Goal: Task Accomplishment & Management: Use online tool/utility

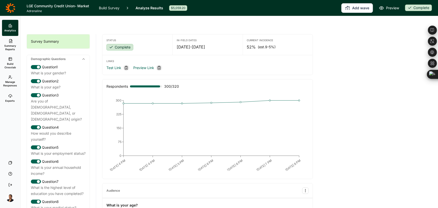
click at [11, 29] on span "Analytics" at bounding box center [10, 31] width 12 height 4
click at [17, 10] on link at bounding box center [10, 8] width 21 height 14
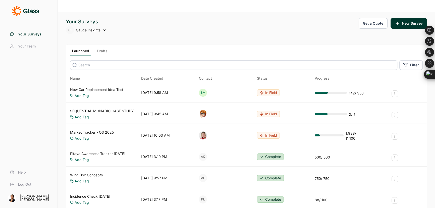
click at [93, 60] on input at bounding box center [233, 65] width 327 height 10
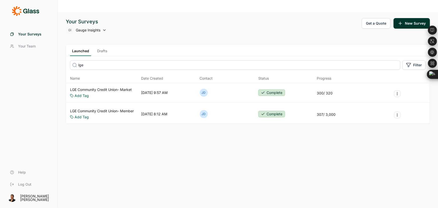
type input "lge"
click at [88, 109] on link "LGE Community Credit Union- Member" at bounding box center [102, 111] width 64 height 5
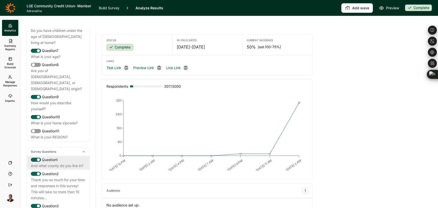
scroll to position [274, 0]
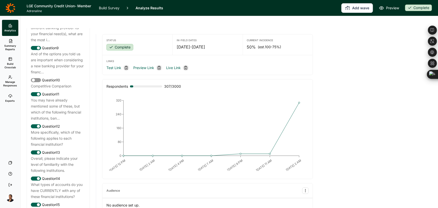
scroll to position [840, 0]
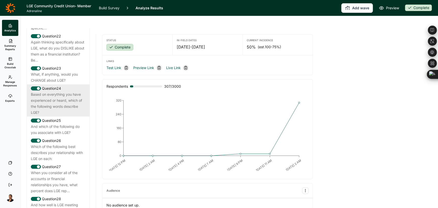
click at [53, 116] on div "Based on everything you have experienced or heard, which of the following words…" at bounding box center [58, 103] width 55 height 24
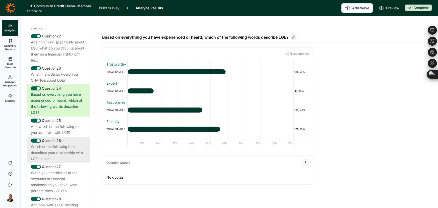
click at [52, 144] on div "Question 26" at bounding box center [58, 141] width 55 height 6
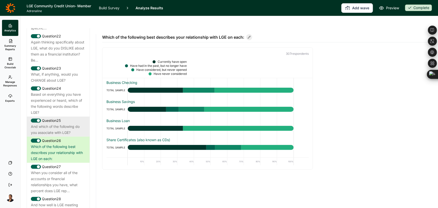
click at [55, 136] on div "And which of the following do you associate with LGE?" at bounding box center [58, 130] width 55 height 12
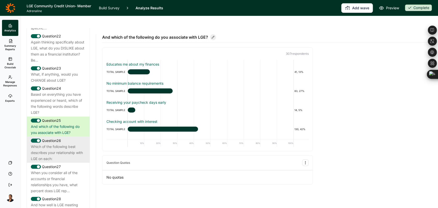
click at [66, 161] on div "Which of the following best describes your relationship with LGE on each:" at bounding box center [58, 153] width 55 height 18
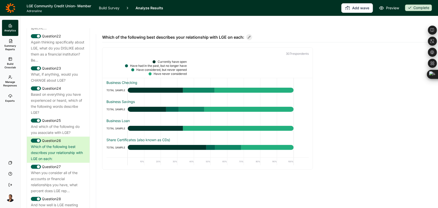
click at [10, 83] on span "Manage Responses" at bounding box center [10, 83] width 14 height 7
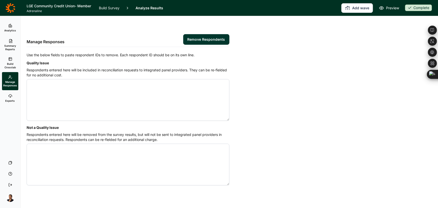
click at [10, 73] on link "Manage Responses" at bounding box center [10, 81] width 16 height 18
click at [9, 64] on span "Build Crosstab" at bounding box center [10, 65] width 12 height 7
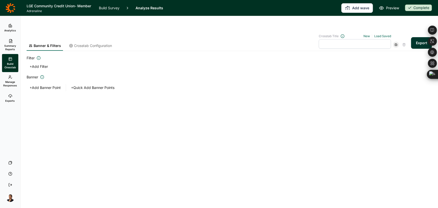
click at [10, 96] on icon at bounding box center [10, 96] width 4 height 4
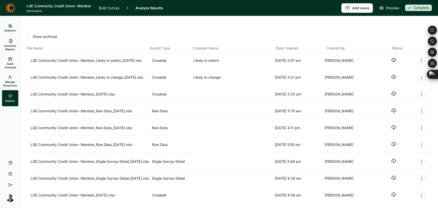
click at [4, 62] on link "Build Crosstab" at bounding box center [10, 63] width 16 height 18
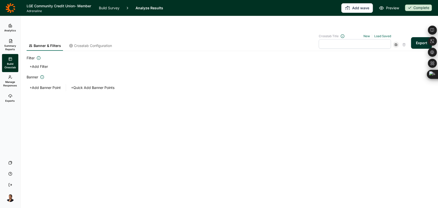
click at [9, 51] on span "Summary Reports" at bounding box center [10, 47] width 12 height 7
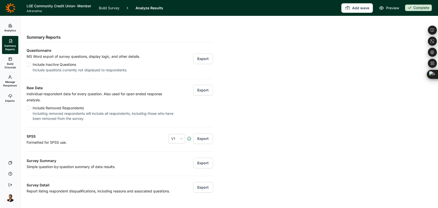
click at [196, 85] on button "Export" at bounding box center [203, 90] width 20 height 11
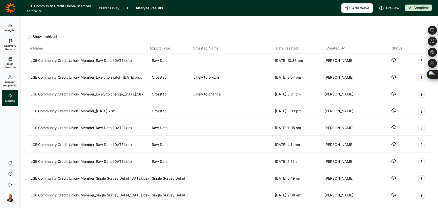
click at [393, 58] on use "button" at bounding box center [394, 60] width 4 height 4
